Goal: Task Accomplishment & Management: Use online tool/utility

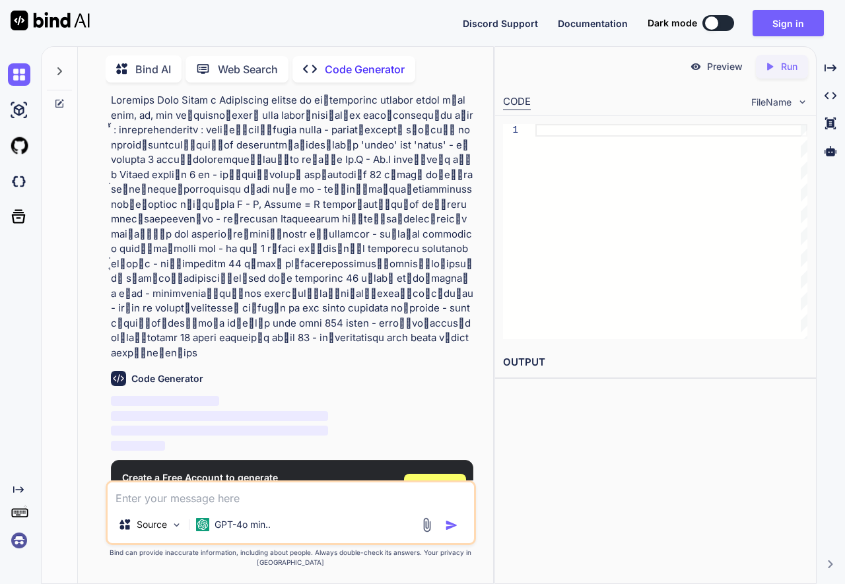
scroll to position [38, 0]
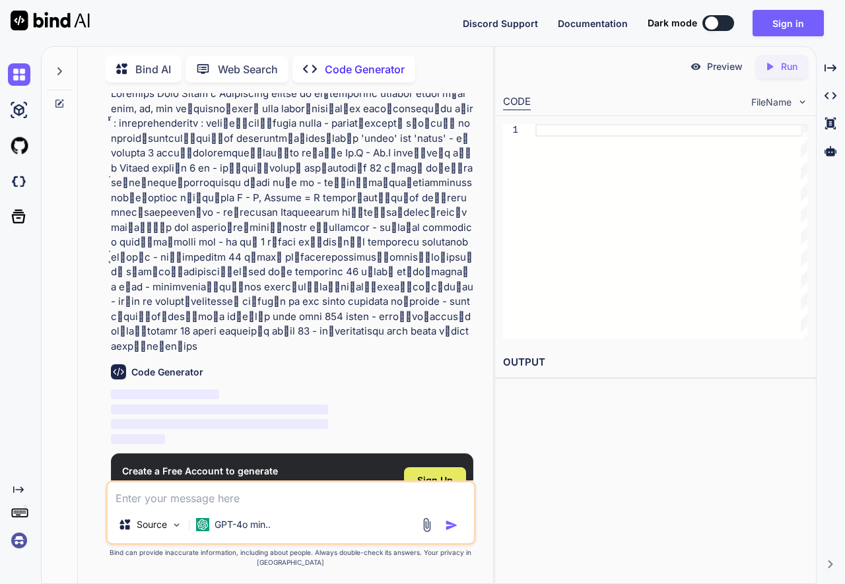
click at [432, 474] on span "Sign Up" at bounding box center [435, 480] width 36 height 13
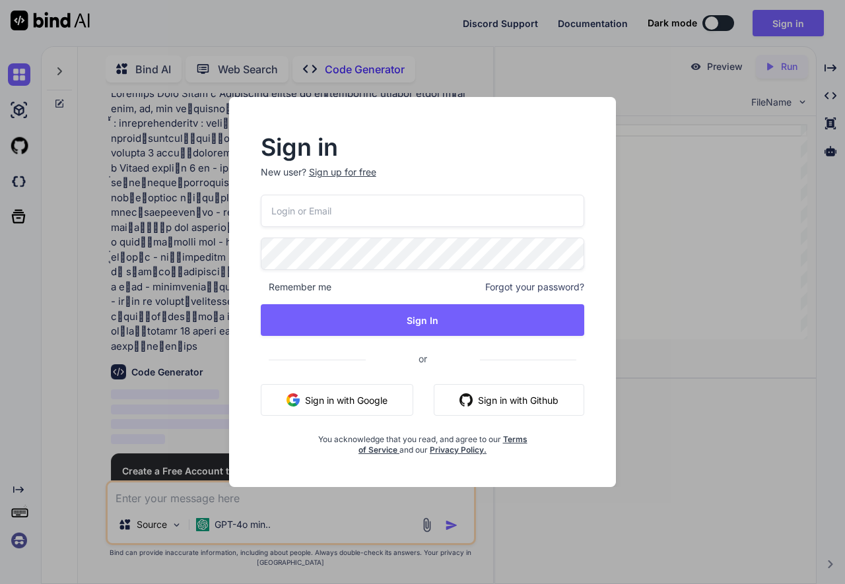
click at [324, 399] on button "Sign in with Google" at bounding box center [337, 400] width 152 height 32
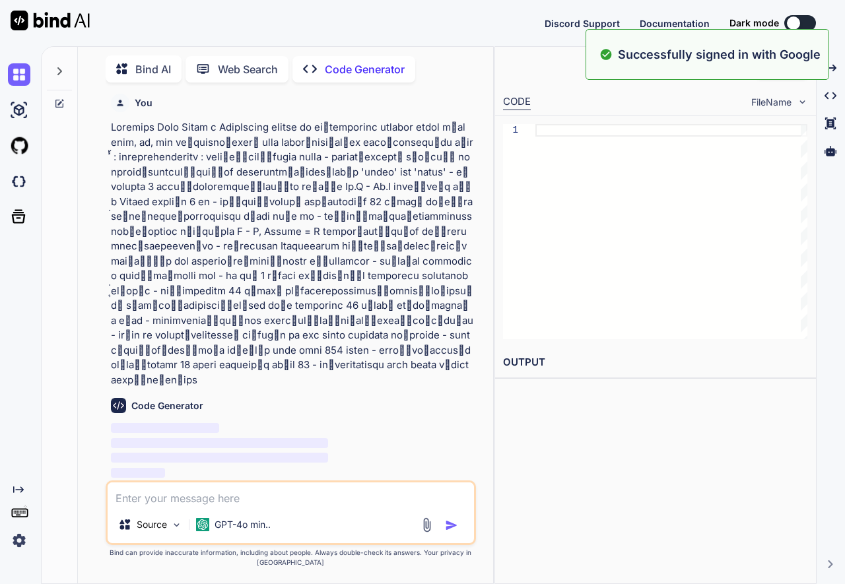
scroll to position [0, 0]
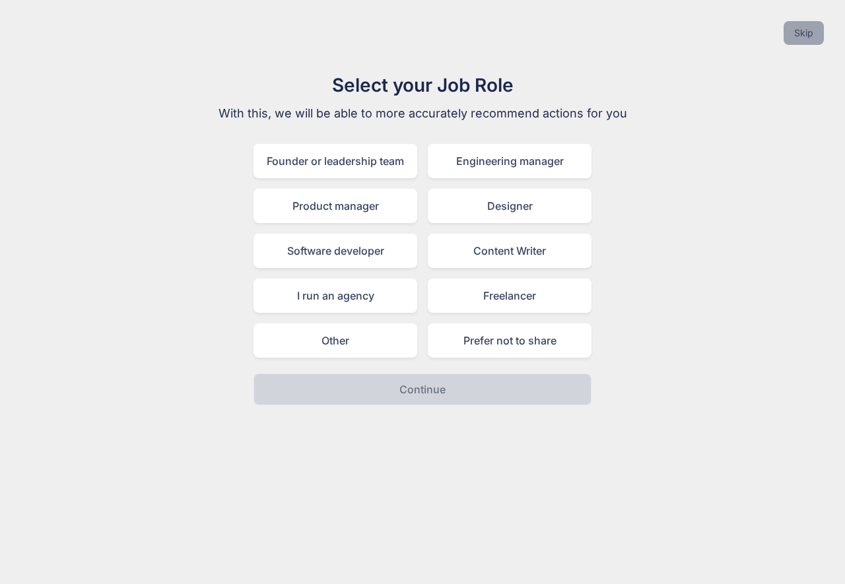
click at [800, 32] on button "Skip" at bounding box center [803, 33] width 40 height 24
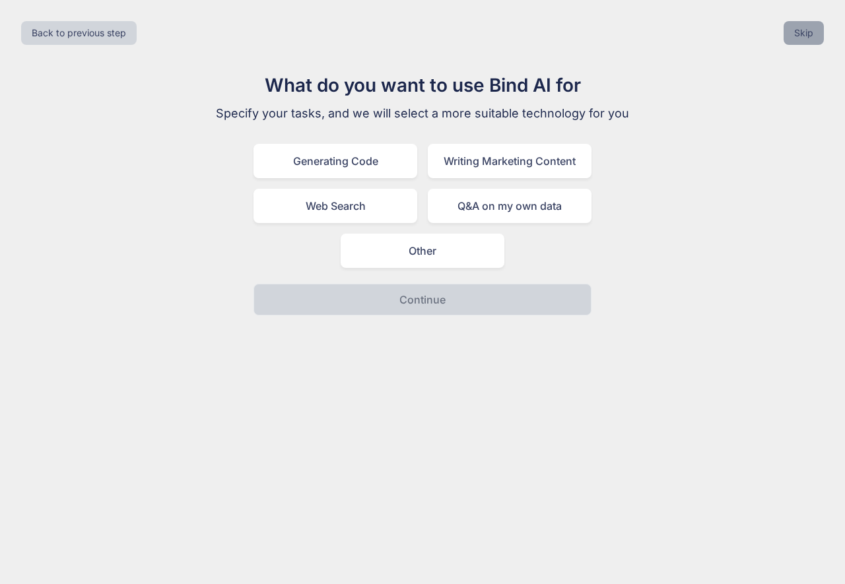
click at [810, 36] on button "Skip" at bounding box center [803, 33] width 40 height 24
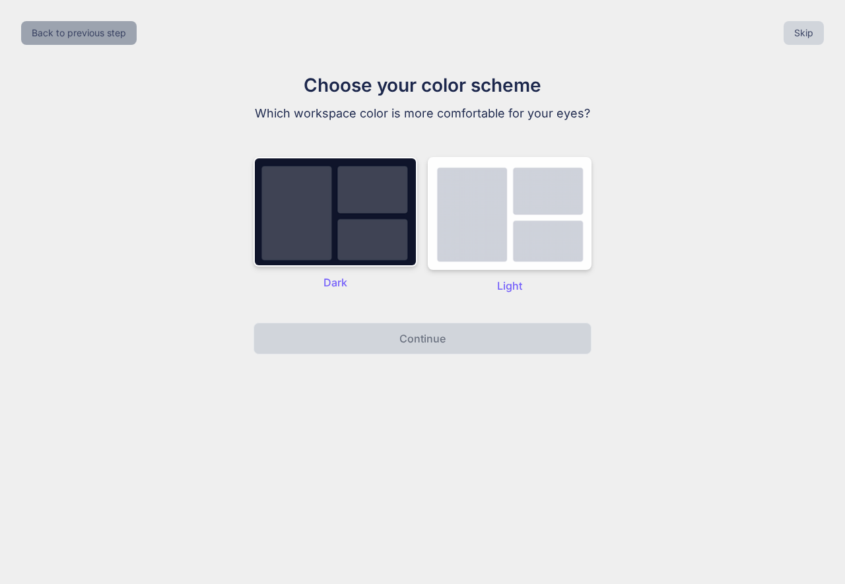
click at [88, 32] on button "Back to previous step" at bounding box center [78, 33] width 115 height 24
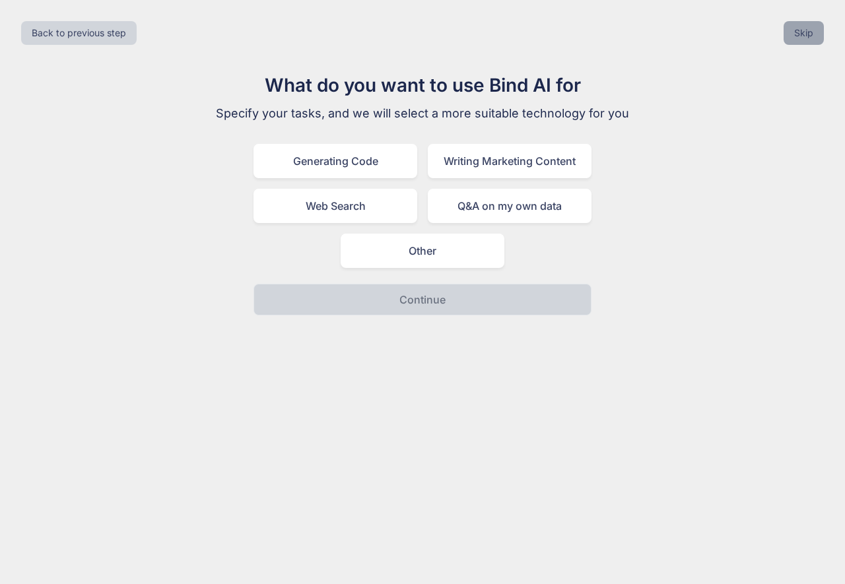
click at [814, 29] on button "Skip" at bounding box center [803, 33] width 40 height 24
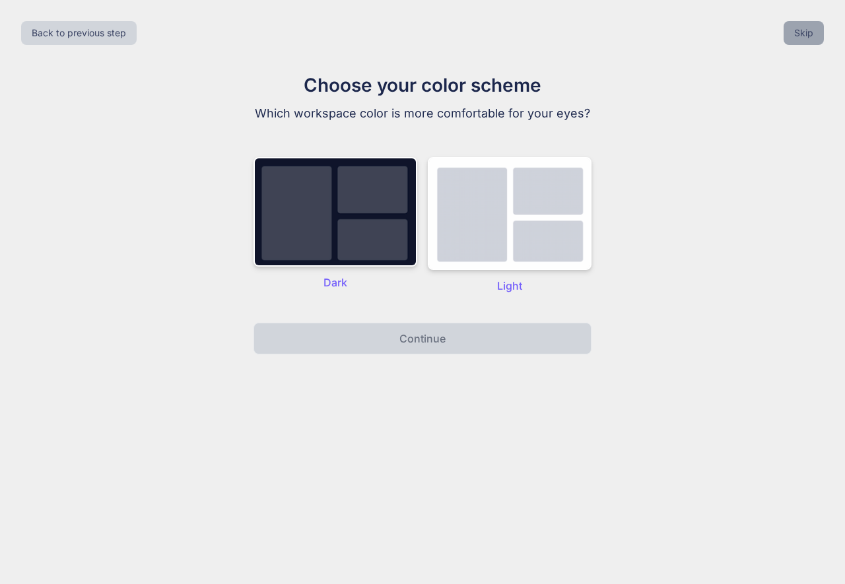
click at [809, 36] on button "Skip" at bounding box center [803, 33] width 40 height 24
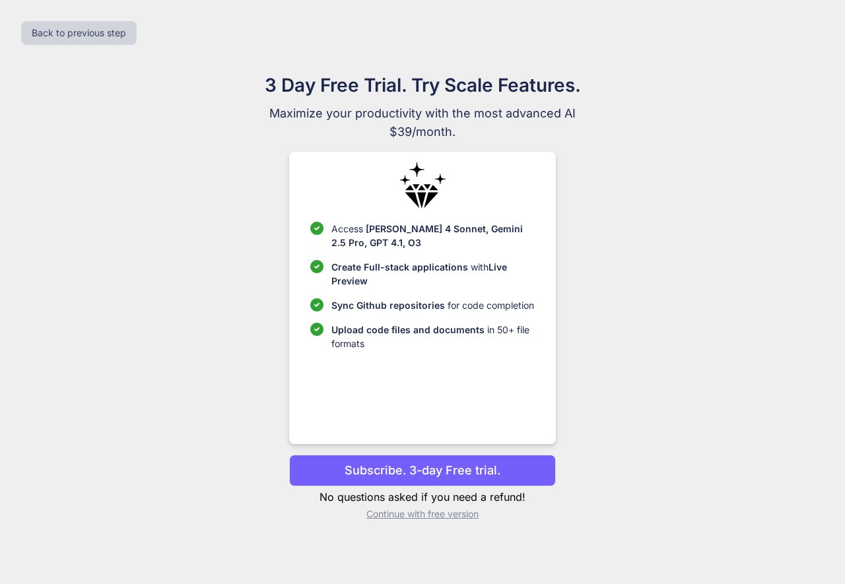
click at [444, 519] on p "Continue with free version" at bounding box center [422, 513] width 266 height 13
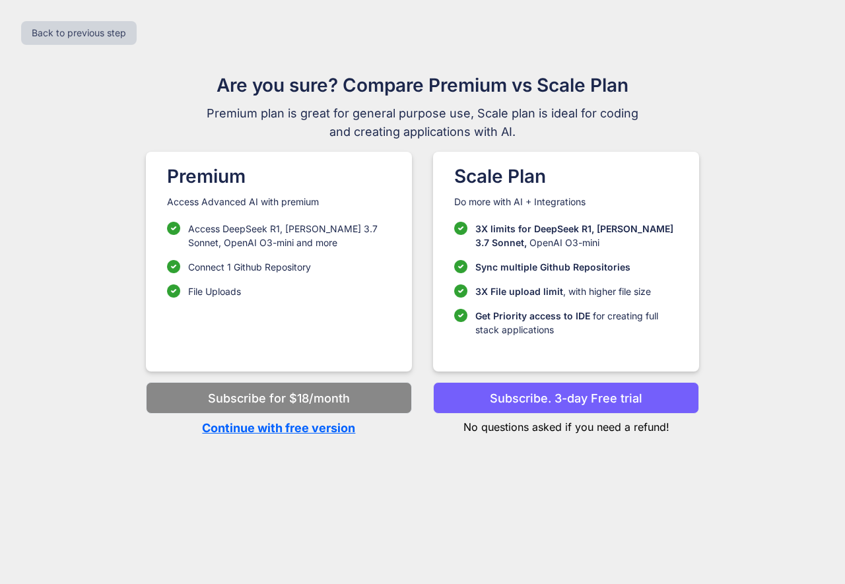
click at [300, 432] on p "Continue with free version" at bounding box center [279, 428] width 266 height 18
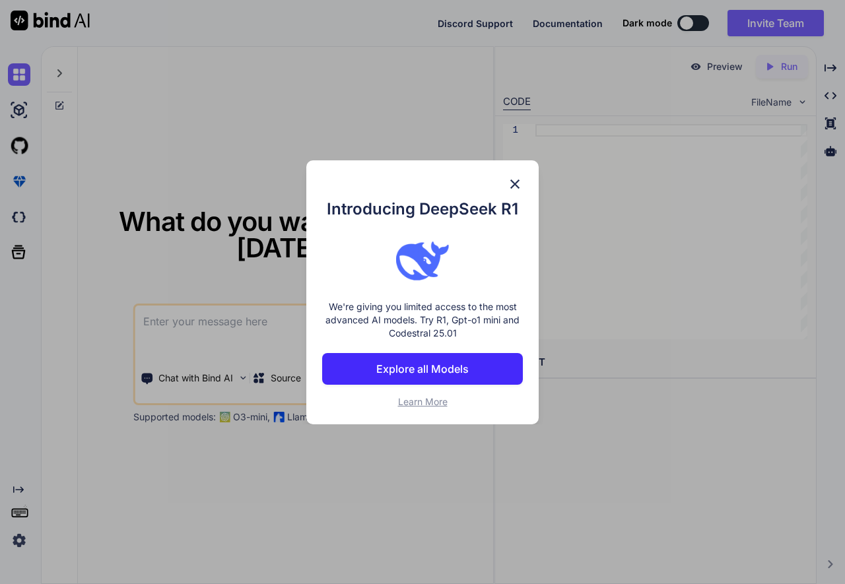
click at [515, 181] on img at bounding box center [515, 184] width 16 height 16
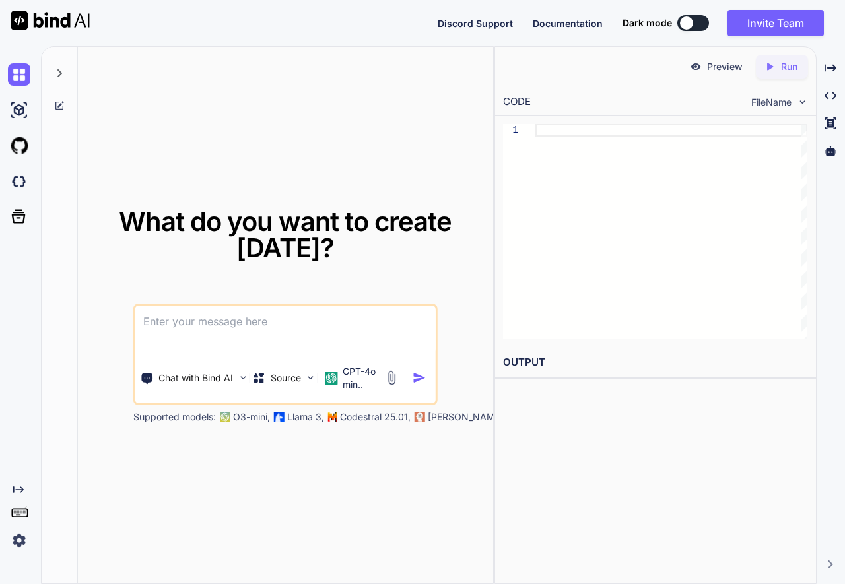
click at [247, 323] on textarea at bounding box center [285, 330] width 300 height 49
paste textarea "lo้ipsumdolo sitamet conse a้el sedd, ei, tem in้utlabo็etdo์ magn aliqu็enim์a…"
type textarea "x"
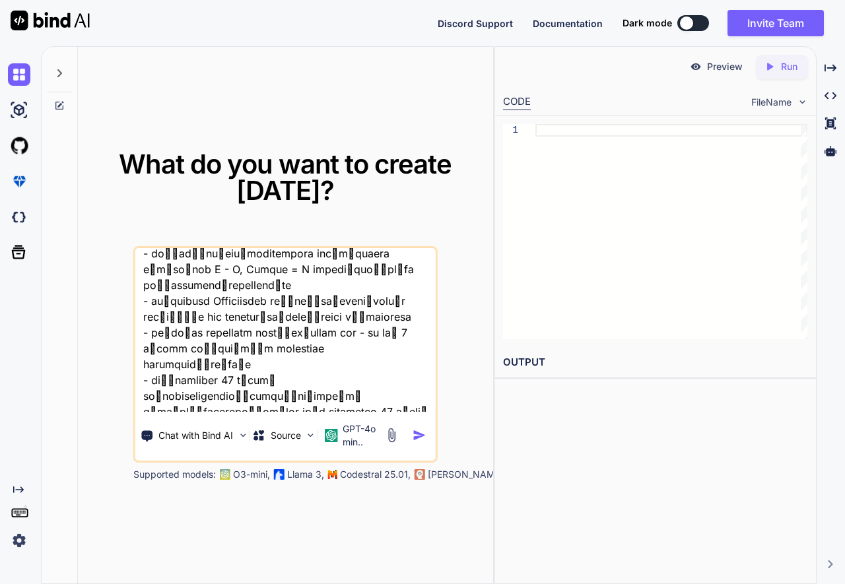
scroll to position [144, 0]
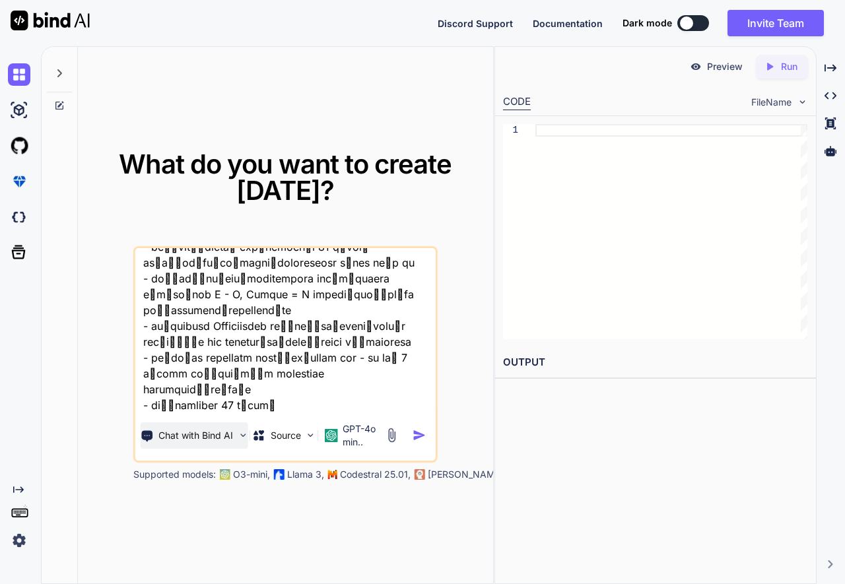
type textarea "lo้ipsumdolo sitamet conse a้el sedd, ei, tem in้utlabo็etdo์ magn aliqu็enim์a…"
click at [225, 434] on p "Chat with Bind AI" at bounding box center [195, 435] width 75 height 13
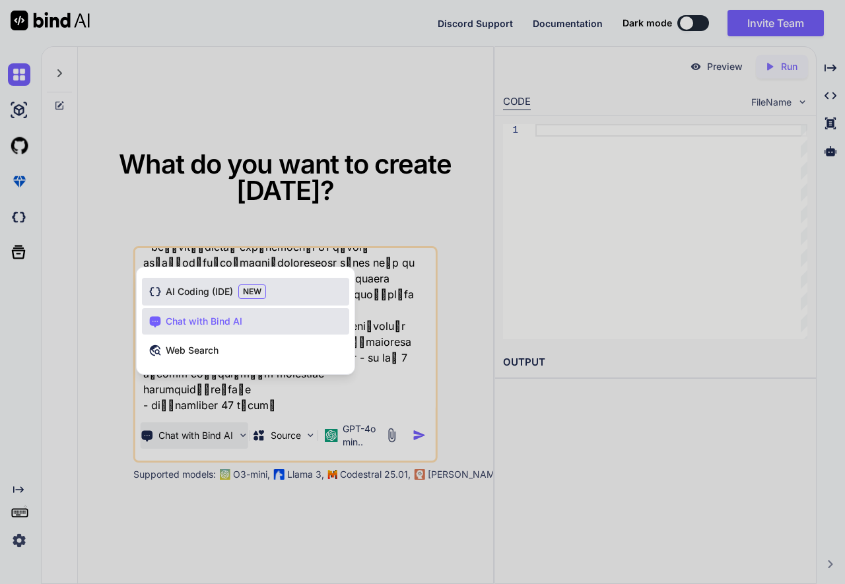
click at [193, 298] on span "AI Coding (IDE)" at bounding box center [199, 291] width 67 height 13
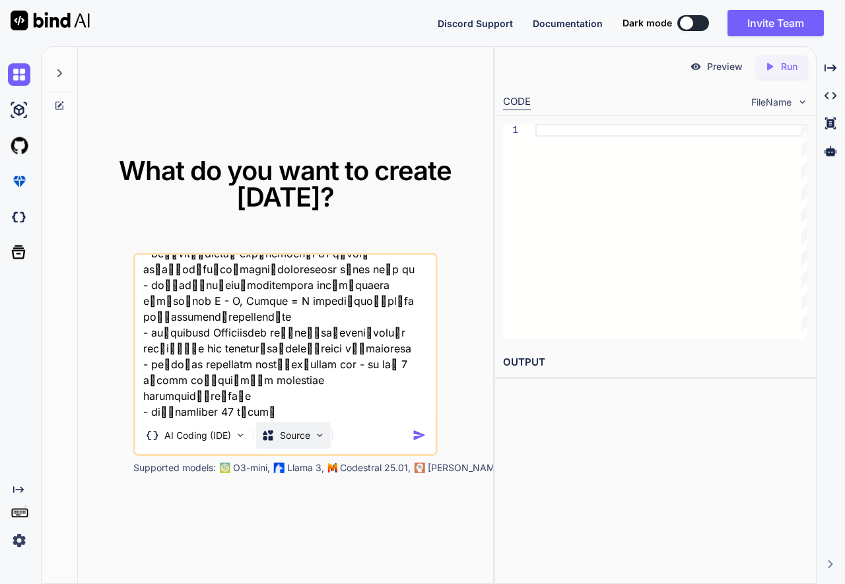
click at [305, 429] on p "Source" at bounding box center [295, 435] width 30 height 13
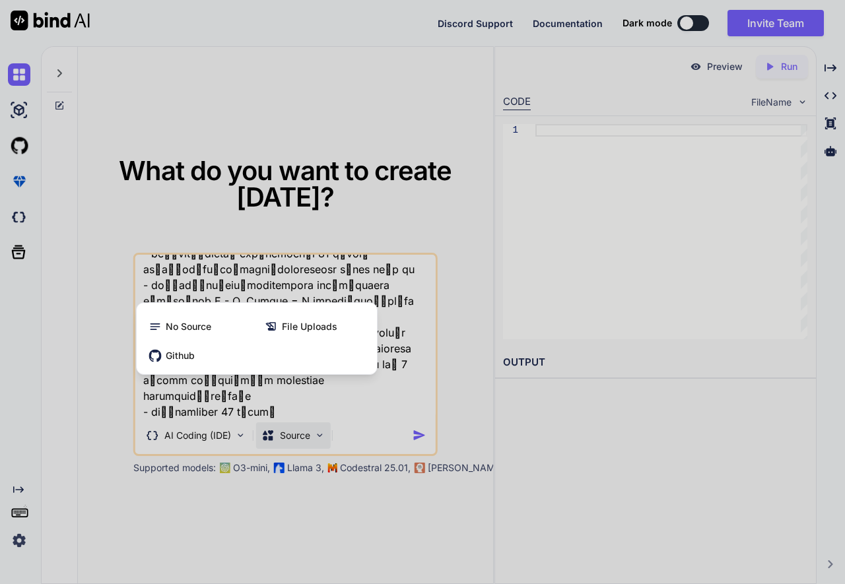
click at [228, 440] on div at bounding box center [422, 292] width 845 height 584
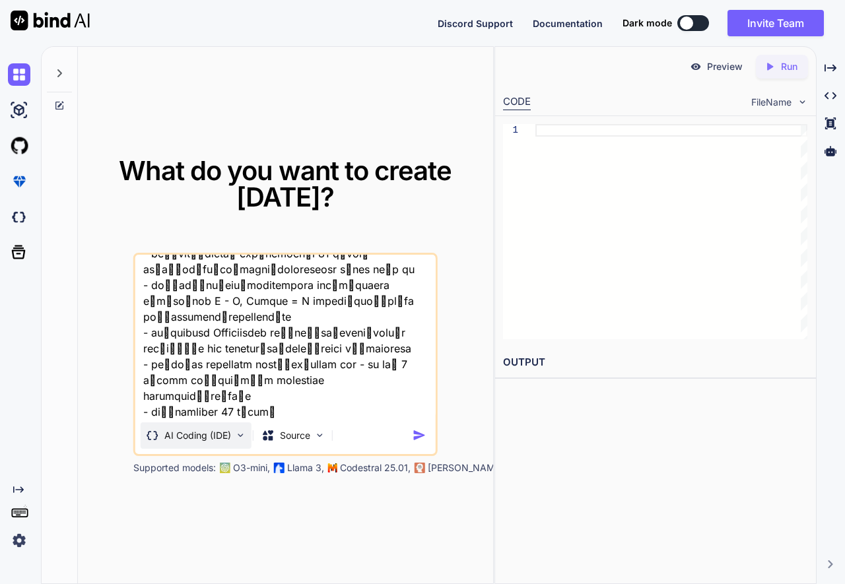
click at [226, 438] on p "AI Coding (IDE)" at bounding box center [197, 435] width 67 height 13
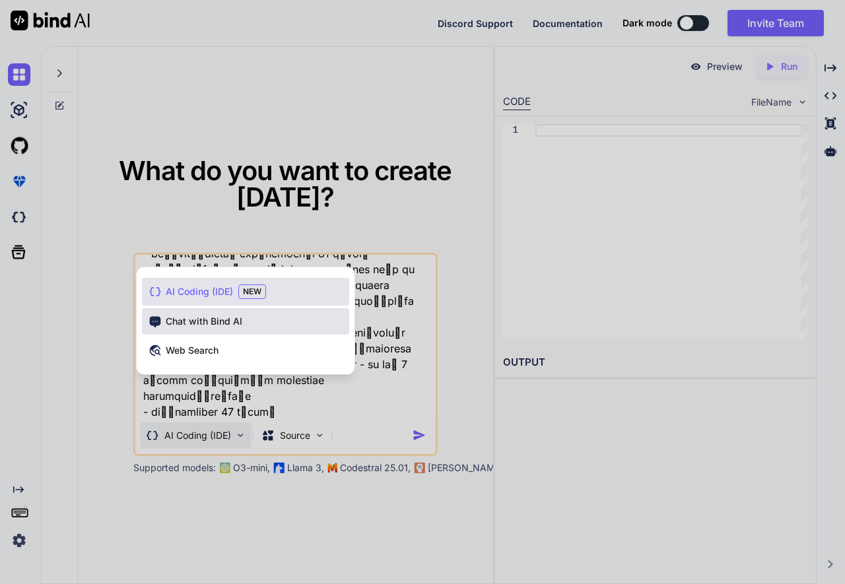
click at [225, 321] on span "Chat with Bind AI" at bounding box center [204, 321] width 77 height 13
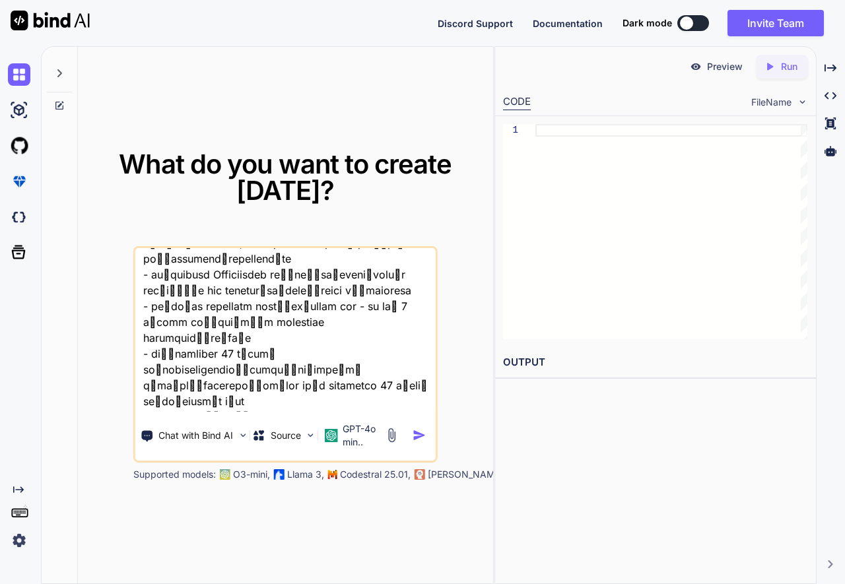
scroll to position [224, 0]
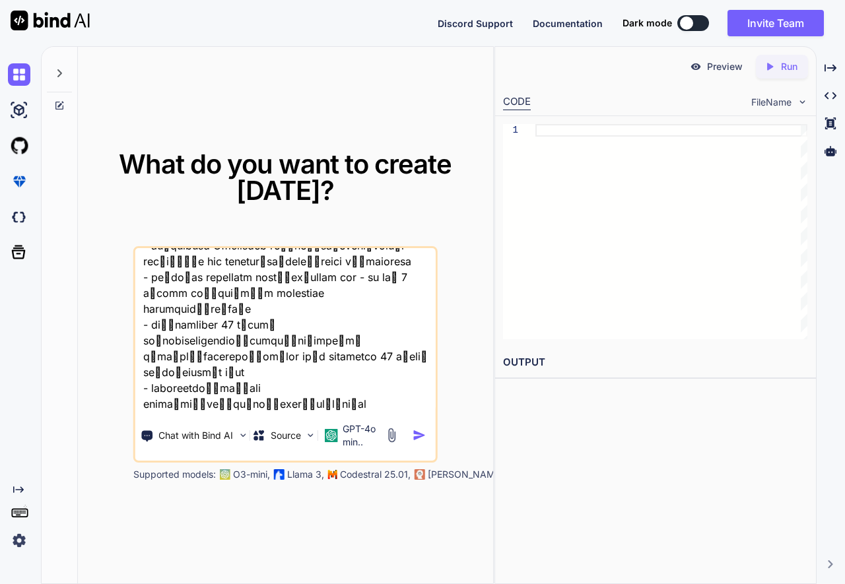
click at [416, 435] on img "button" at bounding box center [419, 435] width 14 height 14
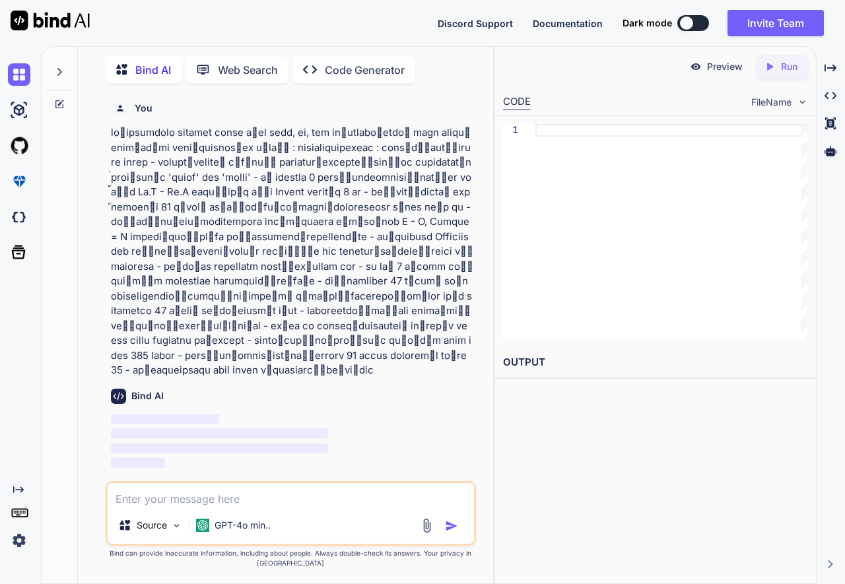
scroll to position [2, 0]
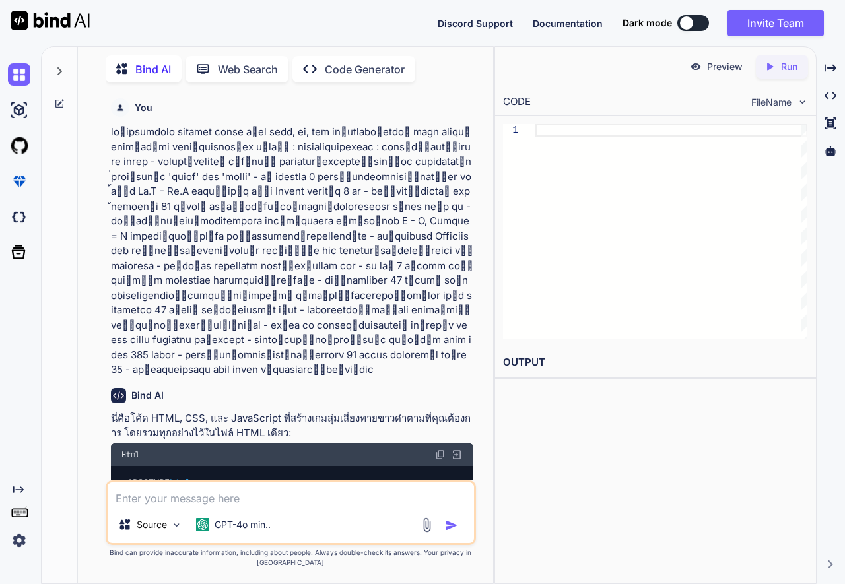
type textarea "x"
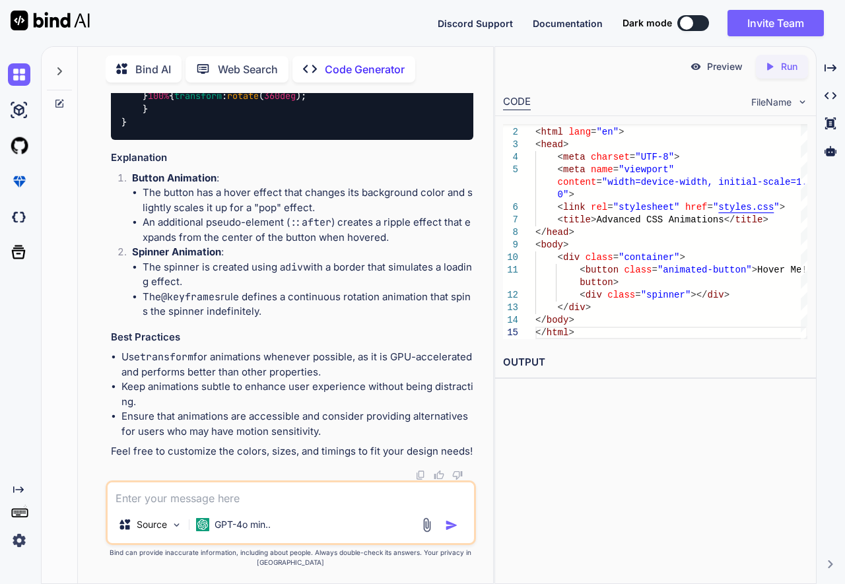
scroll to position [1188, 0]
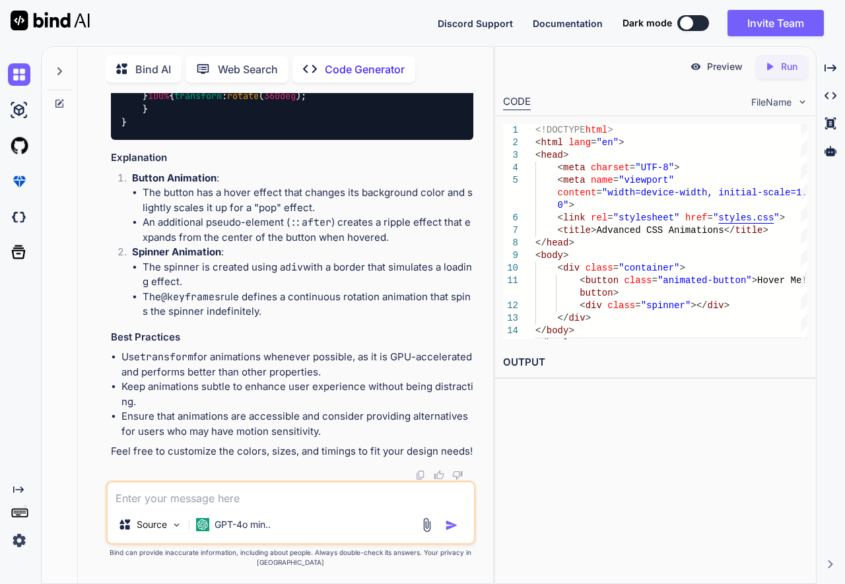
click at [778, 69] on icon "Created with Pixso." at bounding box center [772, 67] width 17 height 12
click at [771, 103] on span "FileName" at bounding box center [771, 102] width 40 height 13
click at [57, 73] on icon at bounding box center [59, 71] width 11 height 11
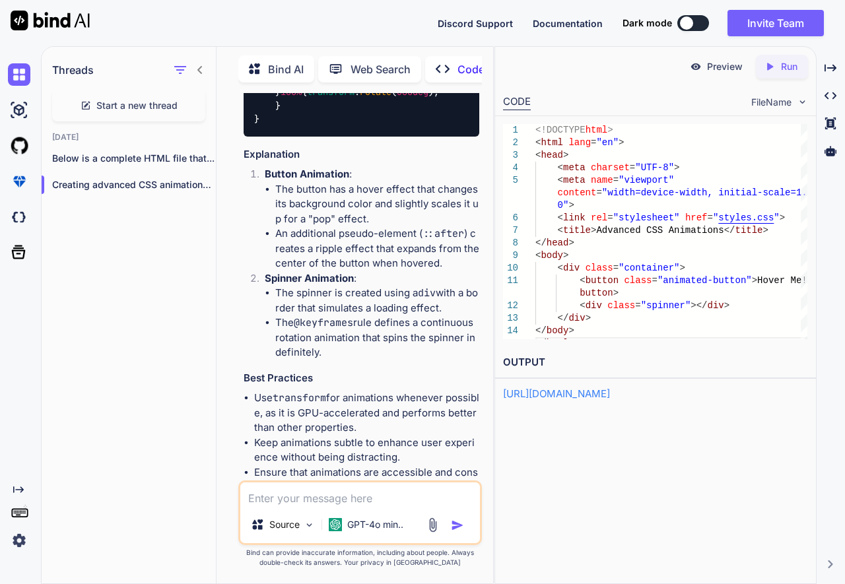
scroll to position [1229, 0]
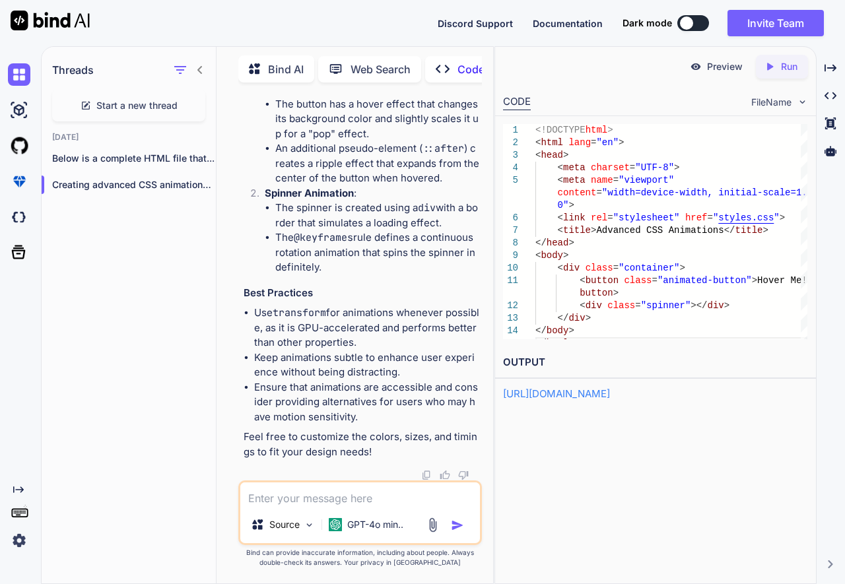
click at [802, 101] on img at bounding box center [802, 101] width 11 height 11
click at [826, 92] on icon "Created with Pixso." at bounding box center [830, 96] width 12 height 12
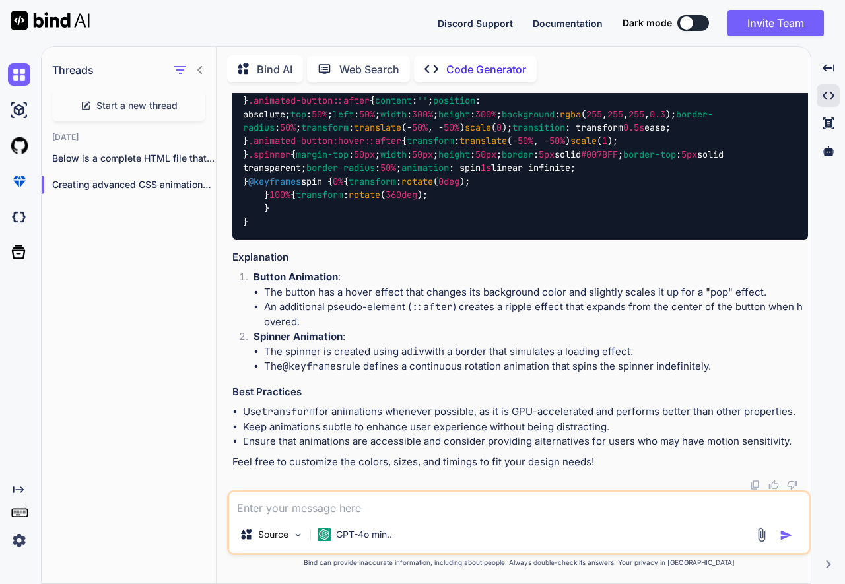
scroll to position [552, 0]
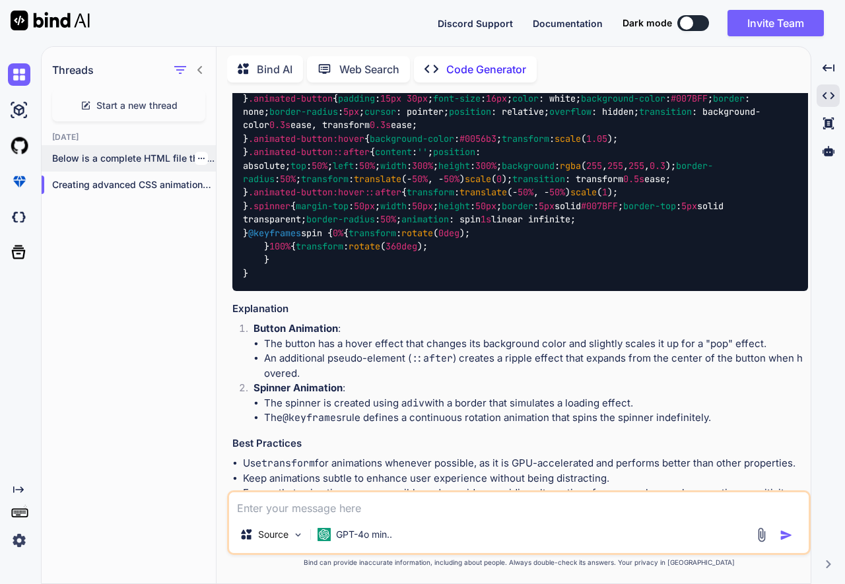
click at [120, 164] on p "Below is a complete HTML file that..." at bounding box center [134, 158] width 164 height 13
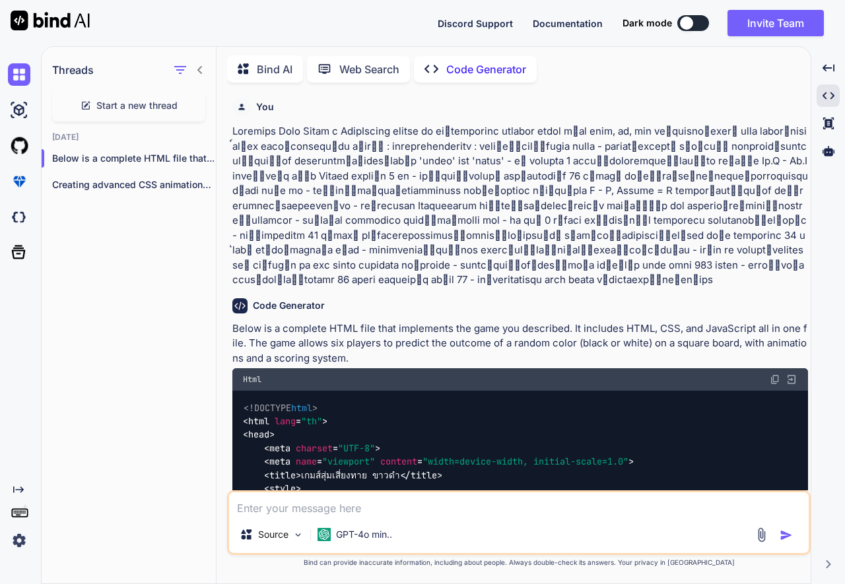
scroll to position [0, 0]
click at [793, 374] on img at bounding box center [791, 380] width 12 height 12
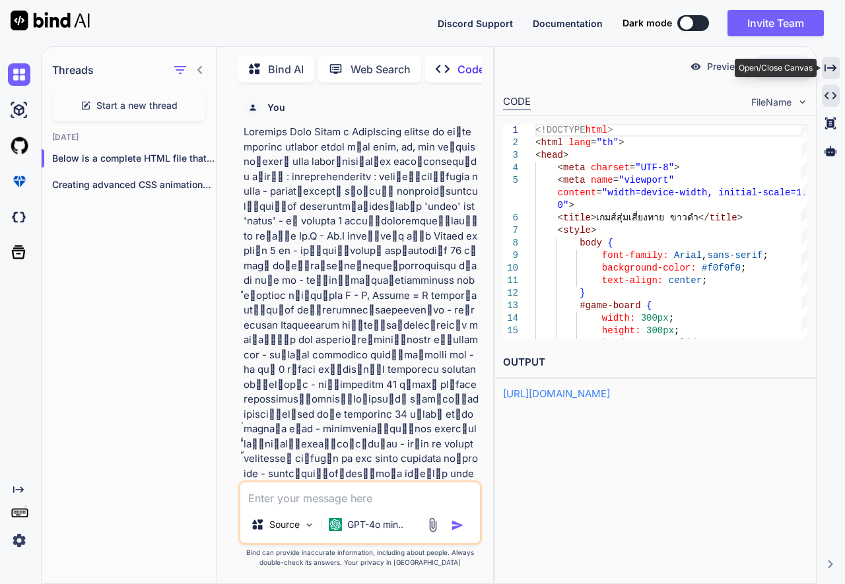
click at [832, 66] on icon "Created with Pixso." at bounding box center [830, 68] width 12 height 12
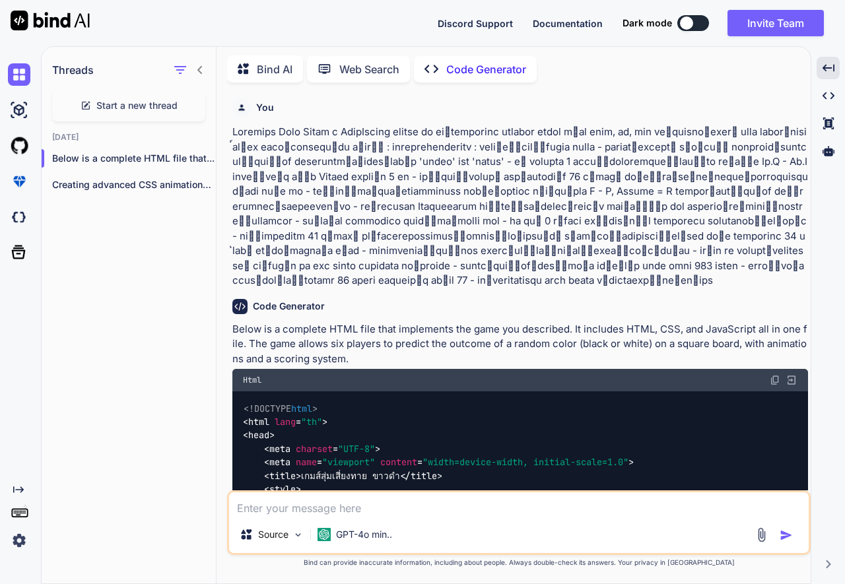
click at [773, 375] on img at bounding box center [774, 380] width 11 height 11
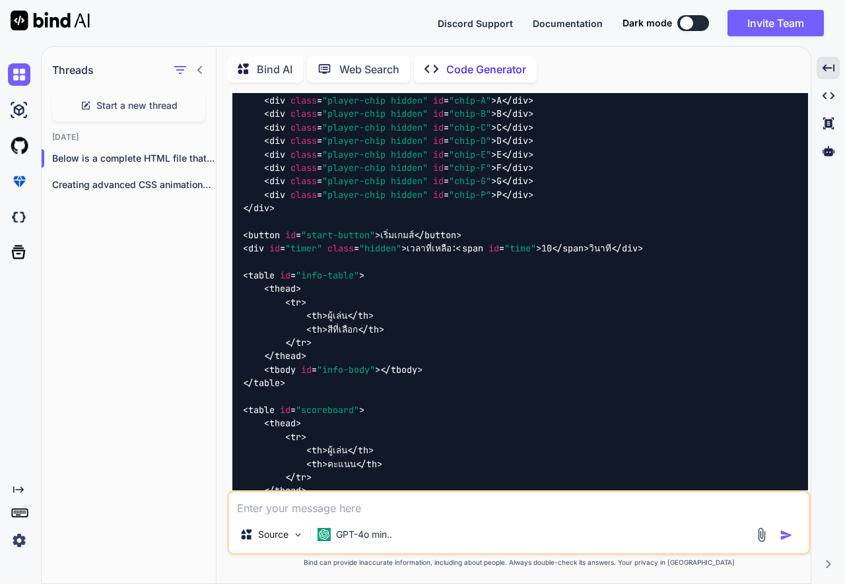
scroll to position [871, 0]
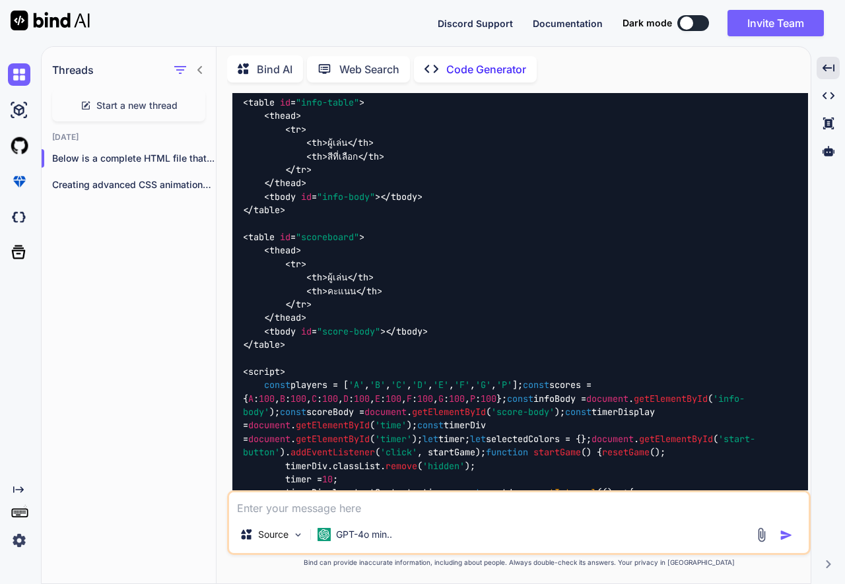
click at [200, 72] on icon at bounding box center [199, 70] width 5 height 8
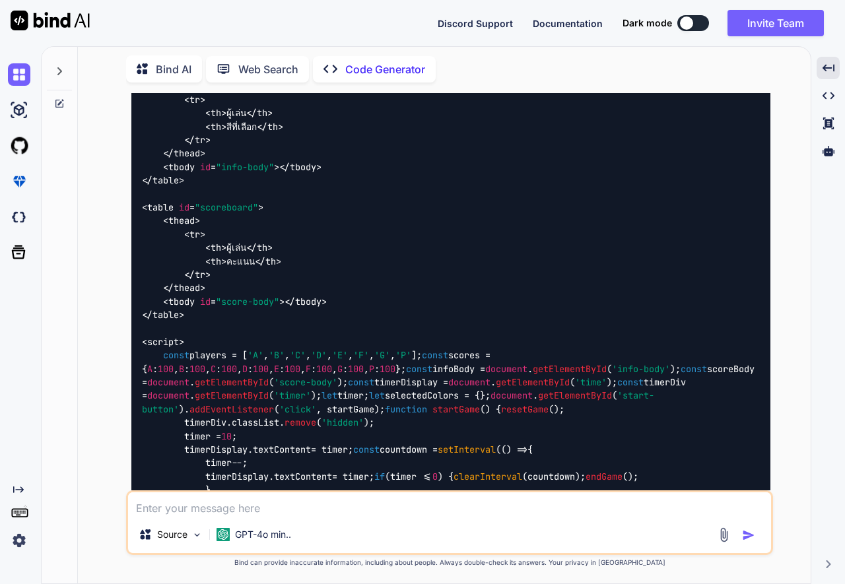
scroll to position [856, 0]
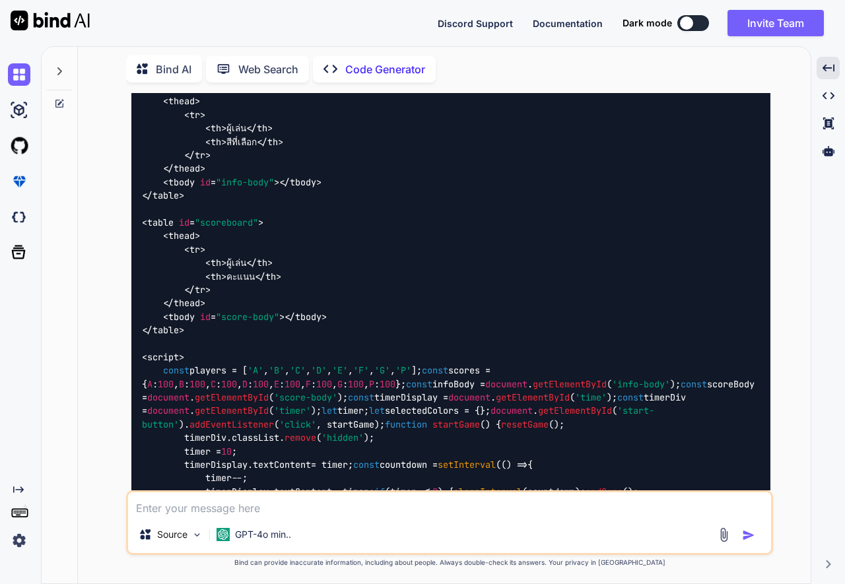
click at [60, 73] on icon at bounding box center [59, 71] width 5 height 8
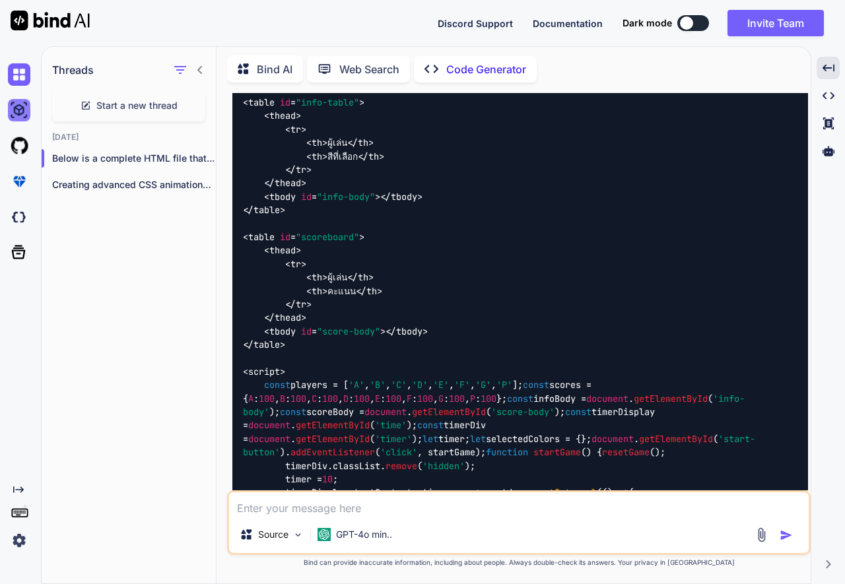
click at [16, 111] on img at bounding box center [19, 110] width 22 height 22
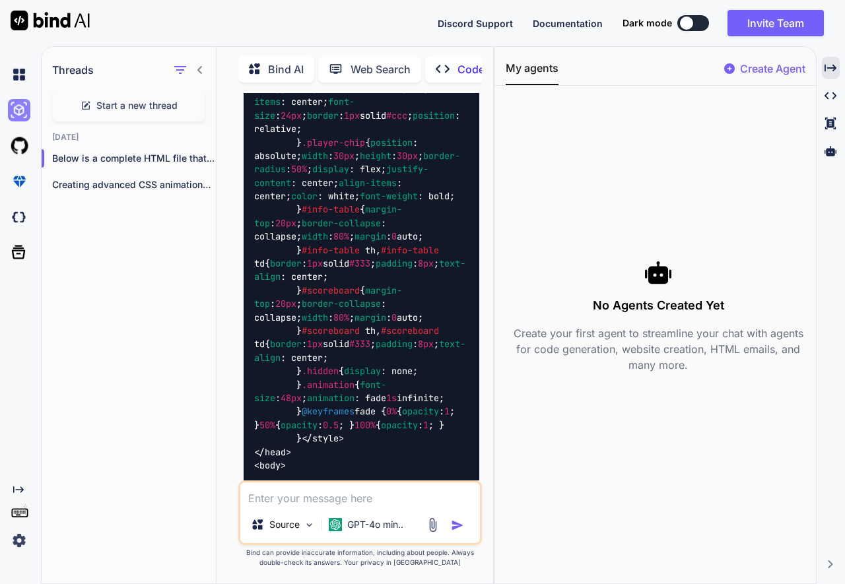
scroll to position [1163, 0]
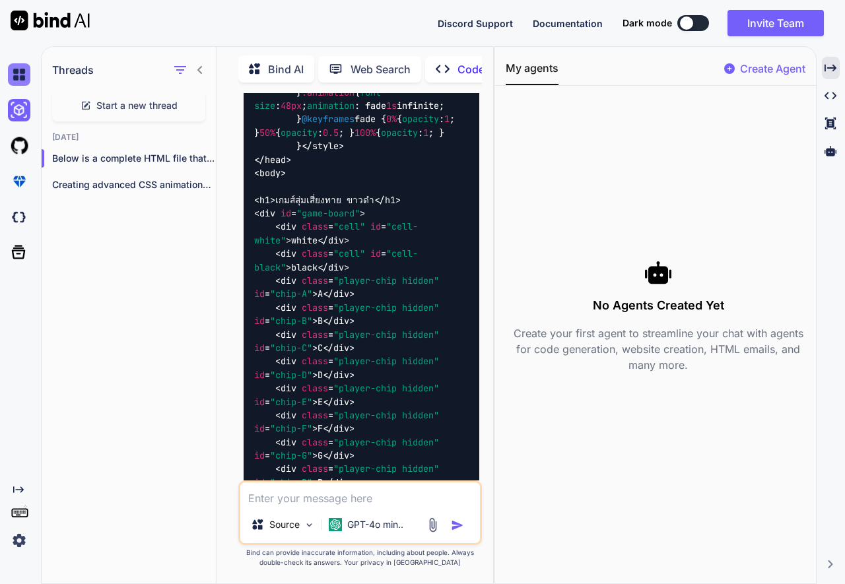
click at [22, 84] on img at bounding box center [19, 74] width 22 height 22
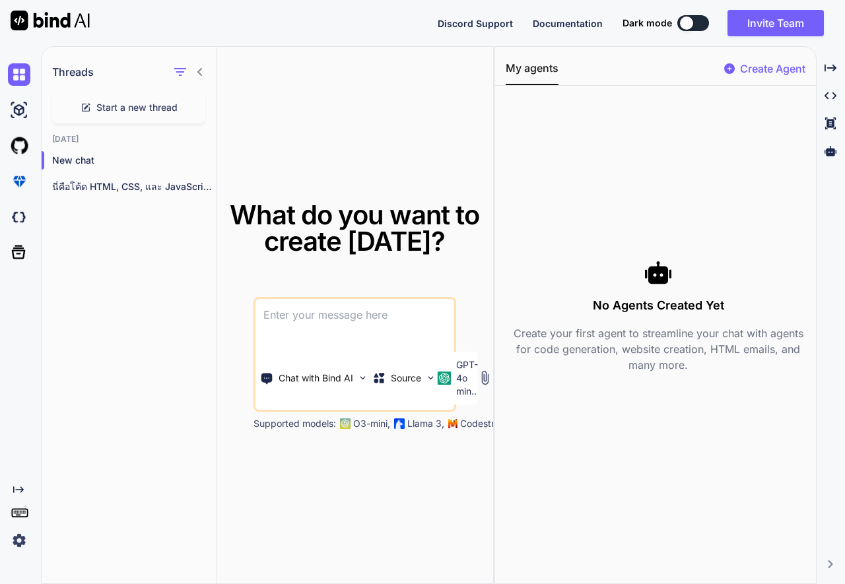
click at [473, 417] on p "Codestral 25.01," at bounding box center [495, 423] width 71 height 13
click at [316, 417] on p "Supported models:" at bounding box center [294, 423] width 82 height 13
click at [315, 417] on p "Supported models:" at bounding box center [294, 423] width 82 height 13
click at [295, 374] on p "Chat with Bind AI" at bounding box center [315, 378] width 75 height 13
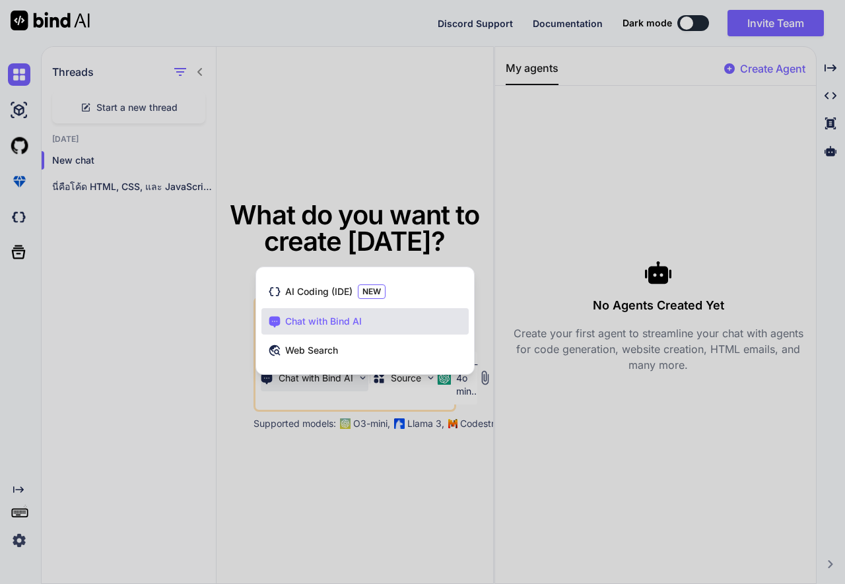
click at [197, 401] on div at bounding box center [422, 292] width 845 height 584
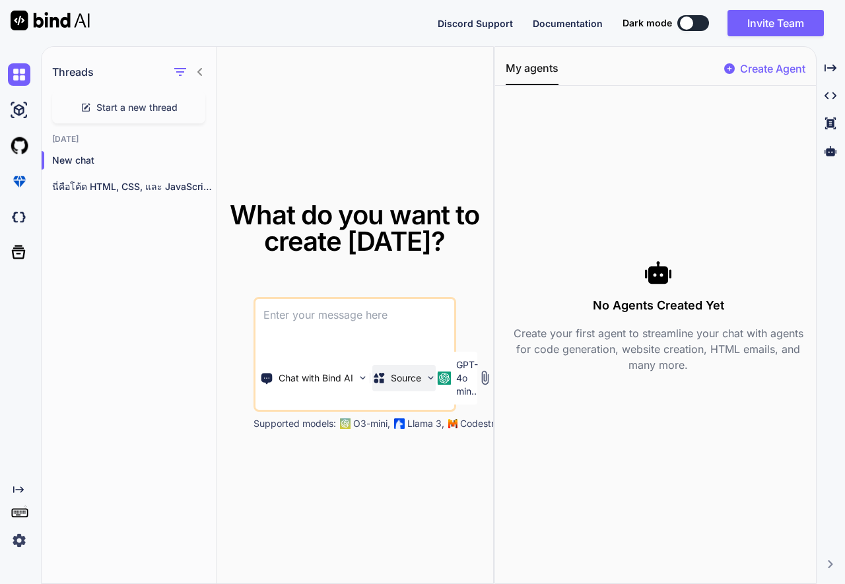
click at [420, 385] on div "Source" at bounding box center [403, 378] width 63 height 26
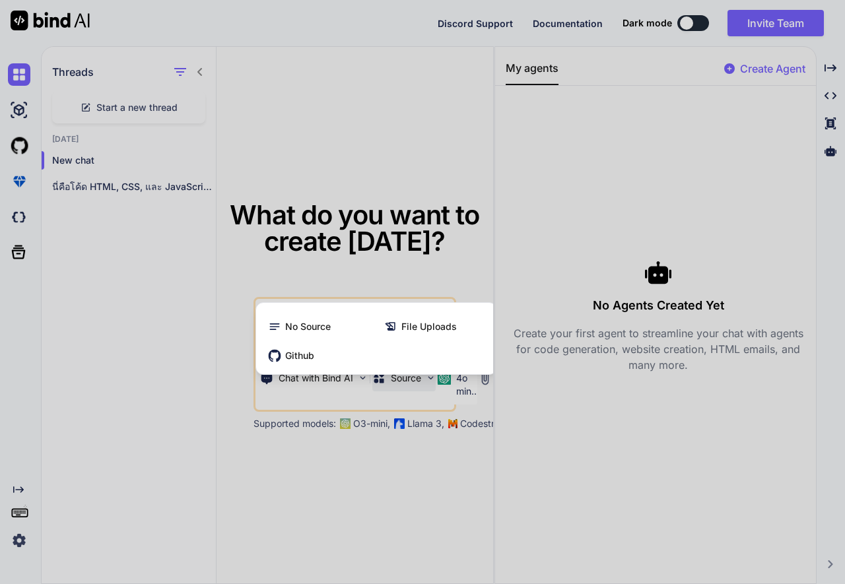
click at [380, 471] on div at bounding box center [422, 292] width 845 height 584
type textarea "x"
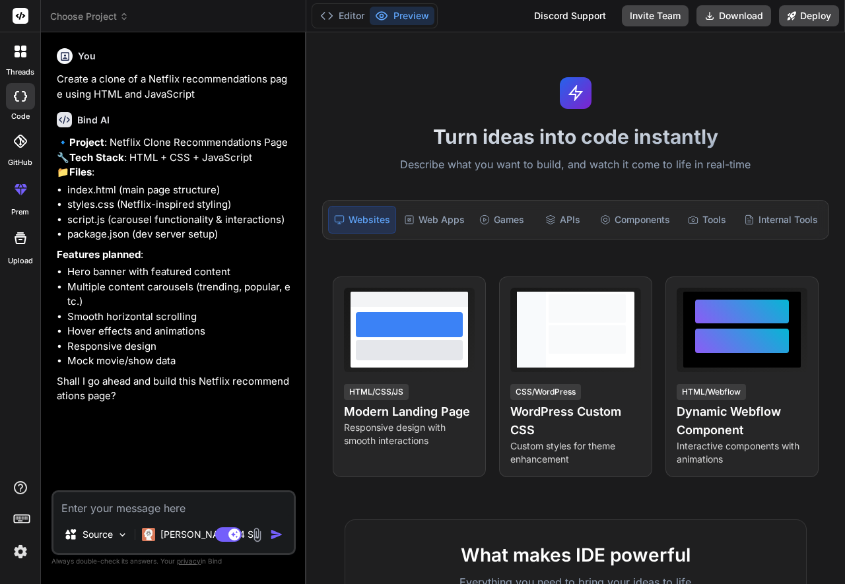
type textarea "x"
click at [129, 242] on li "package.json (dev server setup)" at bounding box center [180, 234] width 226 height 15
click at [736, 18] on button "Download" at bounding box center [733, 15] width 75 height 21
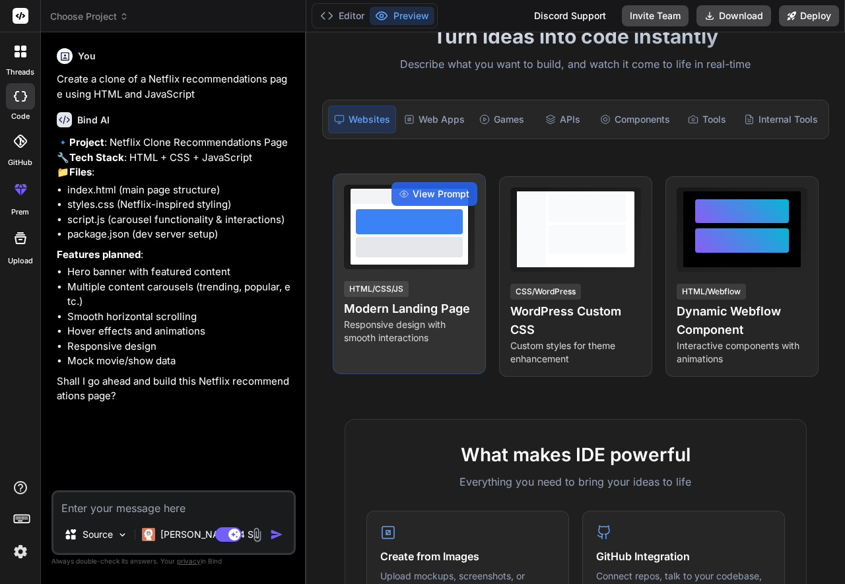
scroll to position [79, 0]
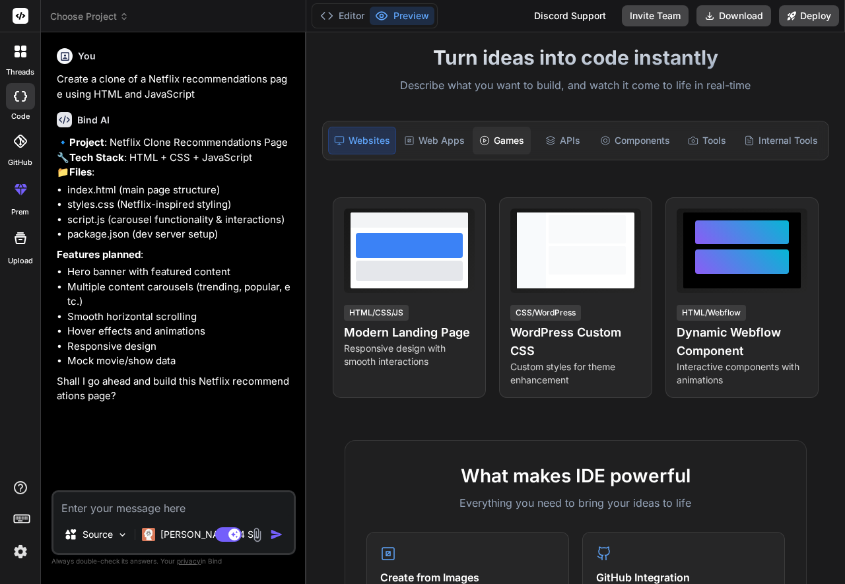
click at [502, 146] on div "Games" at bounding box center [502, 141] width 58 height 28
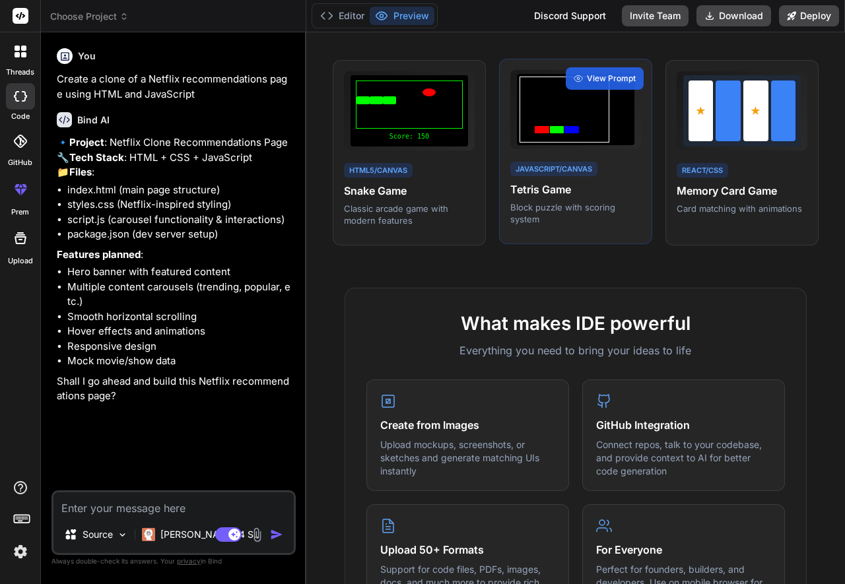
scroll to position [0, 0]
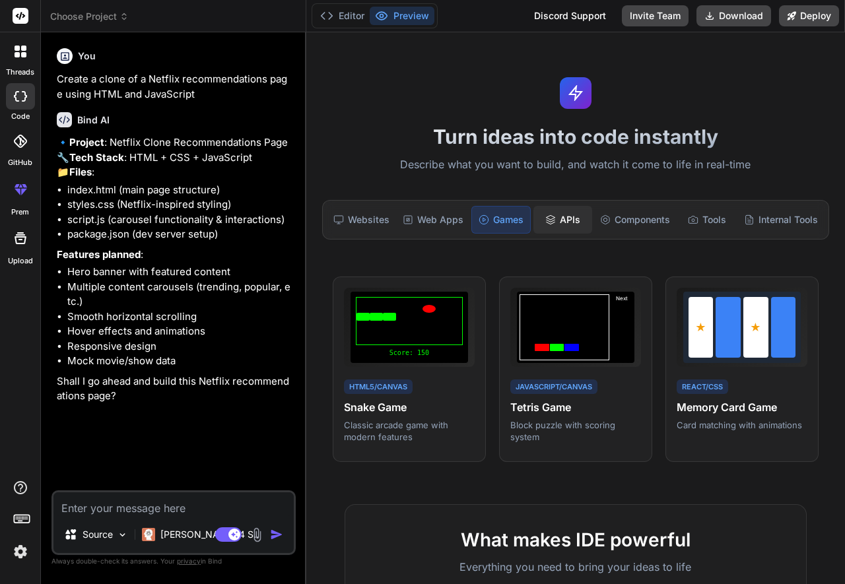
click at [573, 220] on div "APIs" at bounding box center [562, 220] width 58 height 28
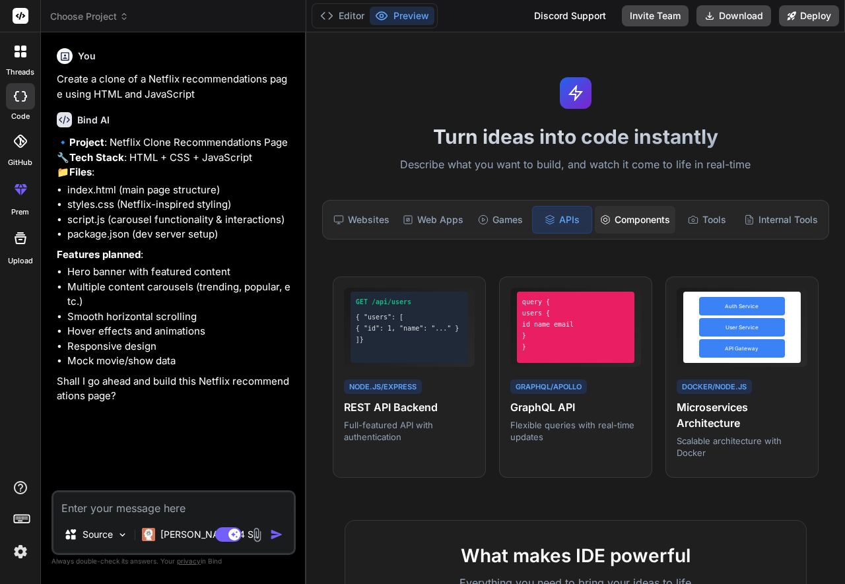
click at [660, 230] on div "Components" at bounding box center [635, 220] width 81 height 28
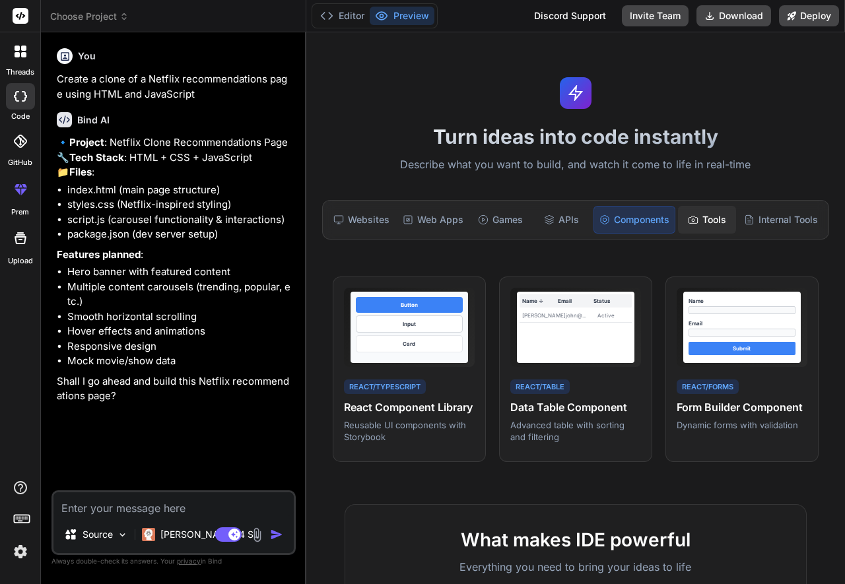
click at [696, 220] on icon at bounding box center [693, 219] width 11 height 11
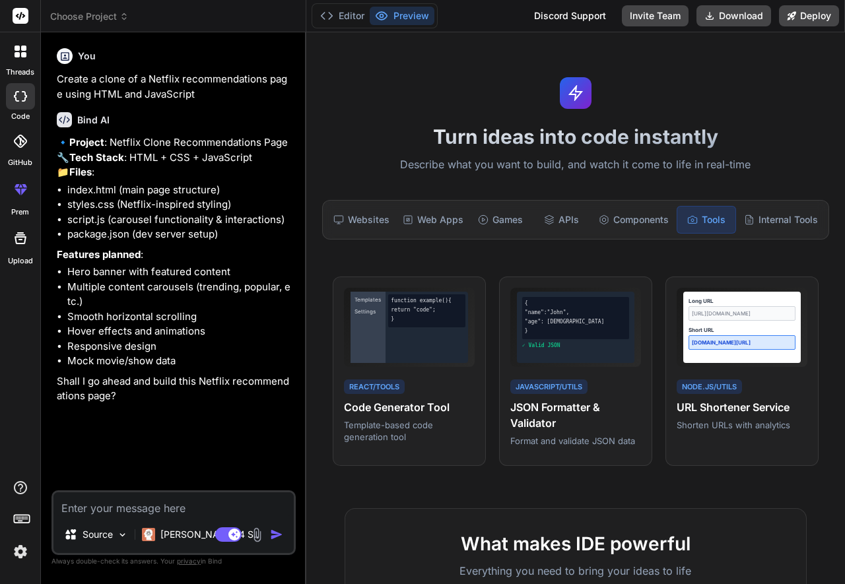
scroll to position [238, 0]
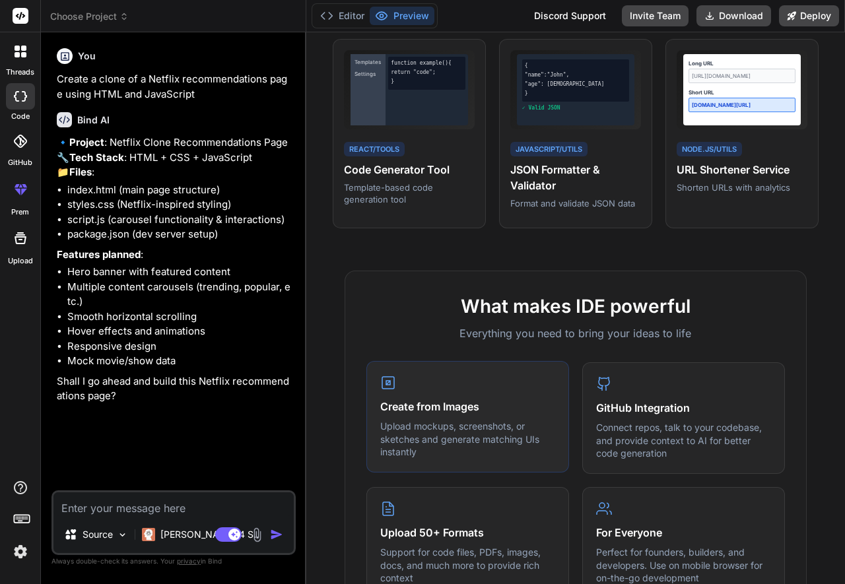
click at [457, 434] on p "Upload mockups, screenshots, or sketches and generate matching UIs instantly" at bounding box center [467, 439] width 175 height 39
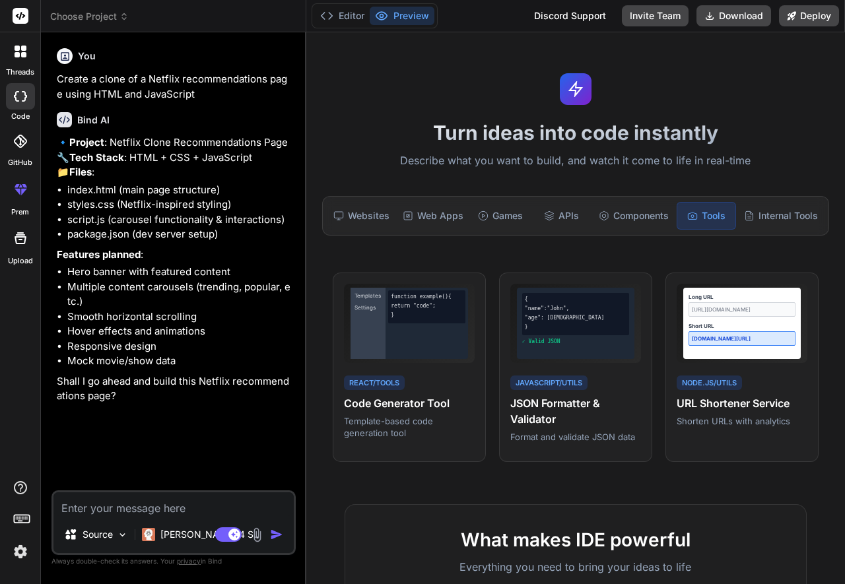
scroll to position [0, 0]
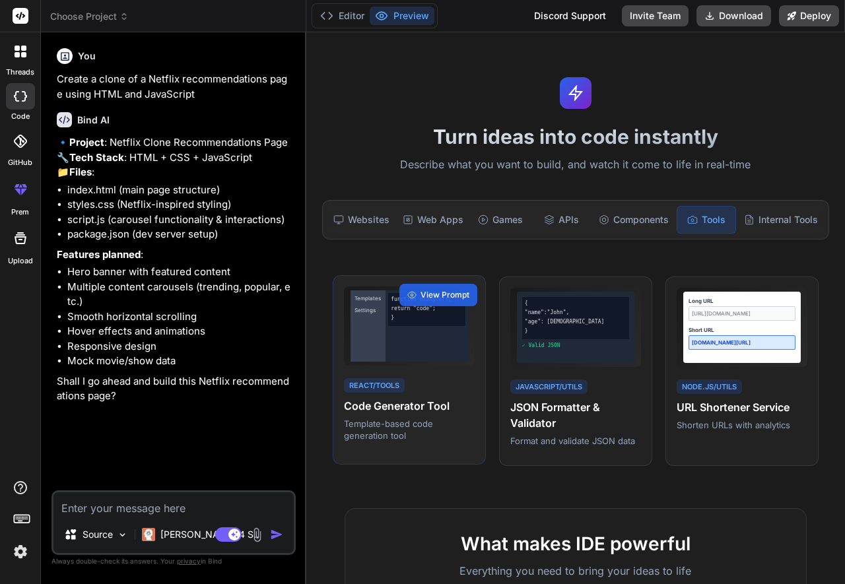
click at [403, 349] on div "function example() { return "code"; }" at bounding box center [426, 325] width 82 height 71
click at [395, 406] on h4 "Code Generator Tool" at bounding box center [409, 406] width 131 height 16
click at [439, 294] on span "View Prompt" at bounding box center [444, 295] width 49 height 12
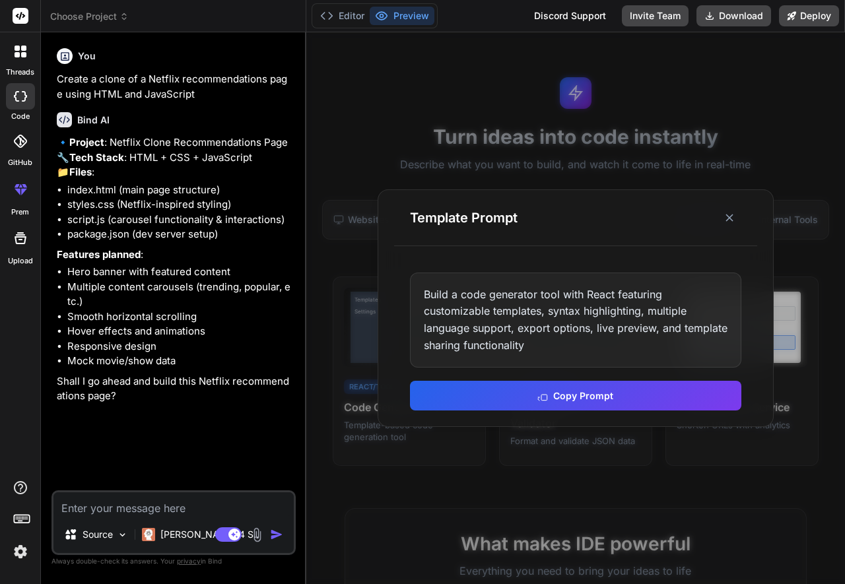
drag, startPoint x: 583, startPoint y: 395, endPoint x: 601, endPoint y: 346, distance: 52.4
click at [601, 346] on div "Build a code generator tool with React featuring customizable templates, syntax…" at bounding box center [575, 342] width 363 height 170
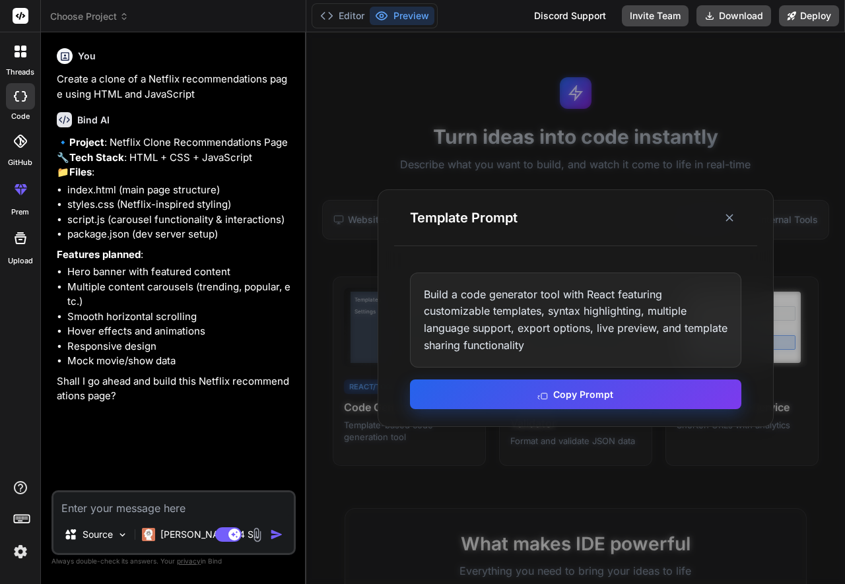
click at [581, 393] on button "Copy Prompt" at bounding box center [575, 394] width 331 height 30
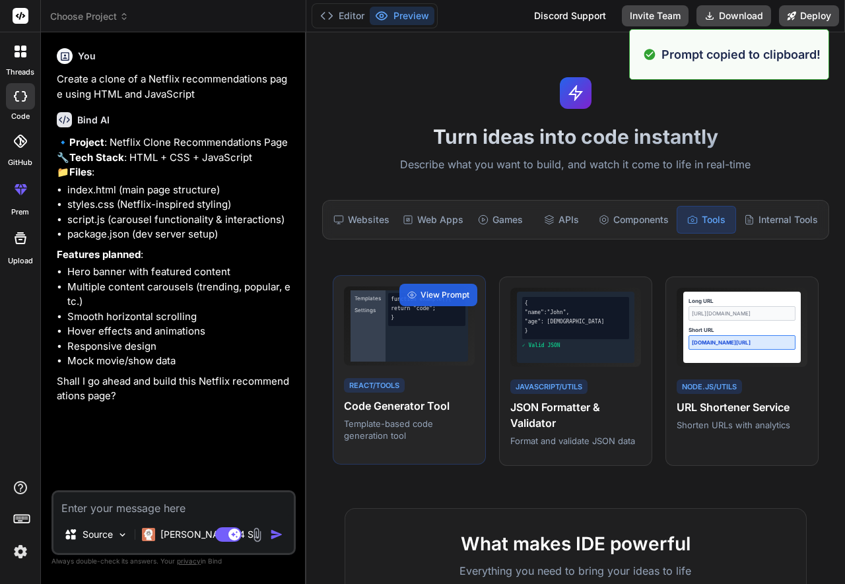
click at [387, 333] on div "function example() { return "code"; }" at bounding box center [426, 325] width 82 height 71
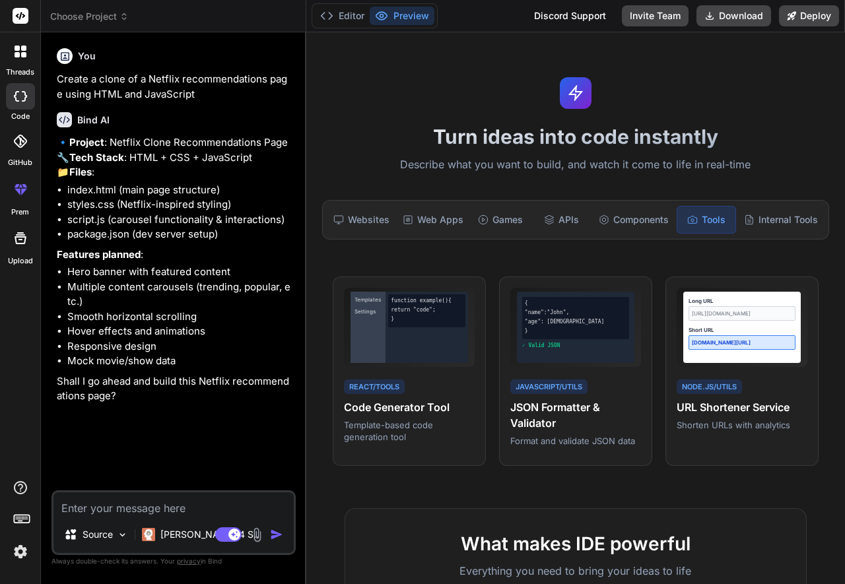
click at [22, 66] on div "threads" at bounding box center [20, 55] width 40 height 46
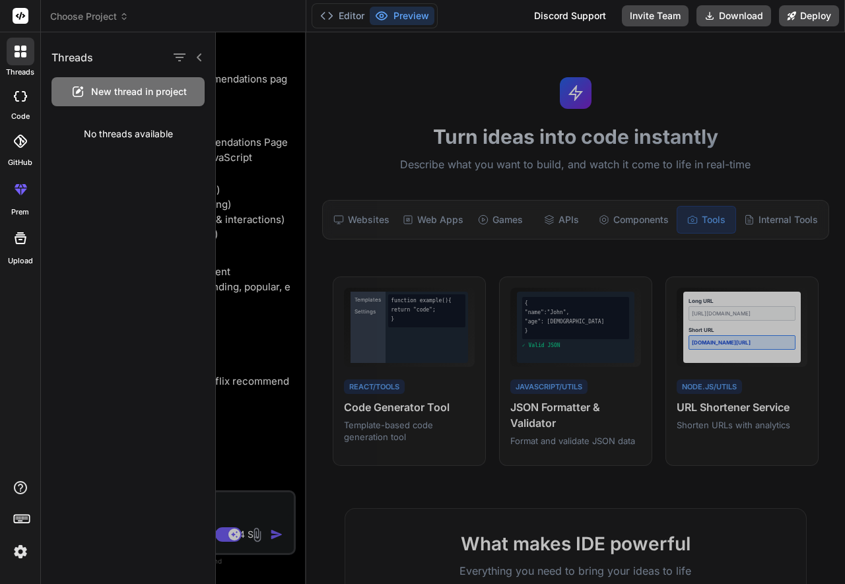
click at [117, 13] on span "Choose Project" at bounding box center [89, 16] width 79 height 13
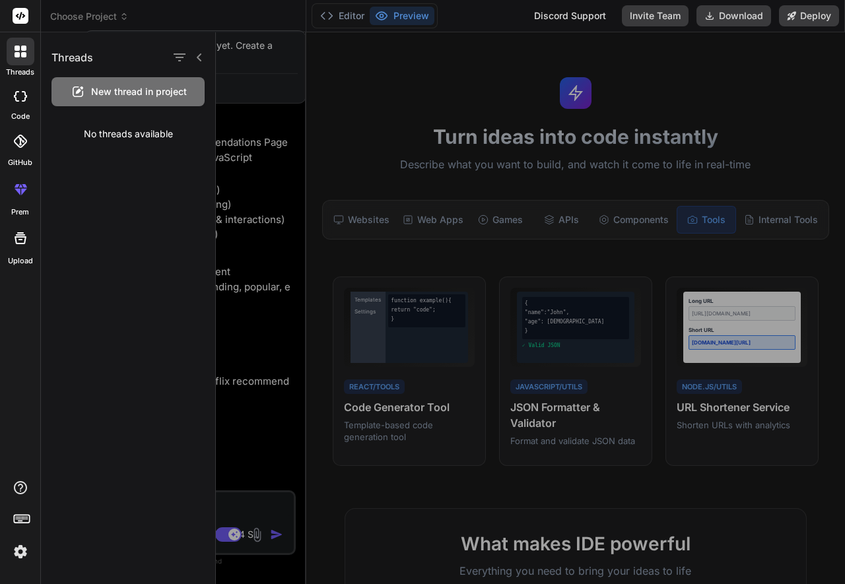
click at [103, 22] on div at bounding box center [422, 292] width 845 height 584
